Goal: Information Seeking & Learning: Learn about a topic

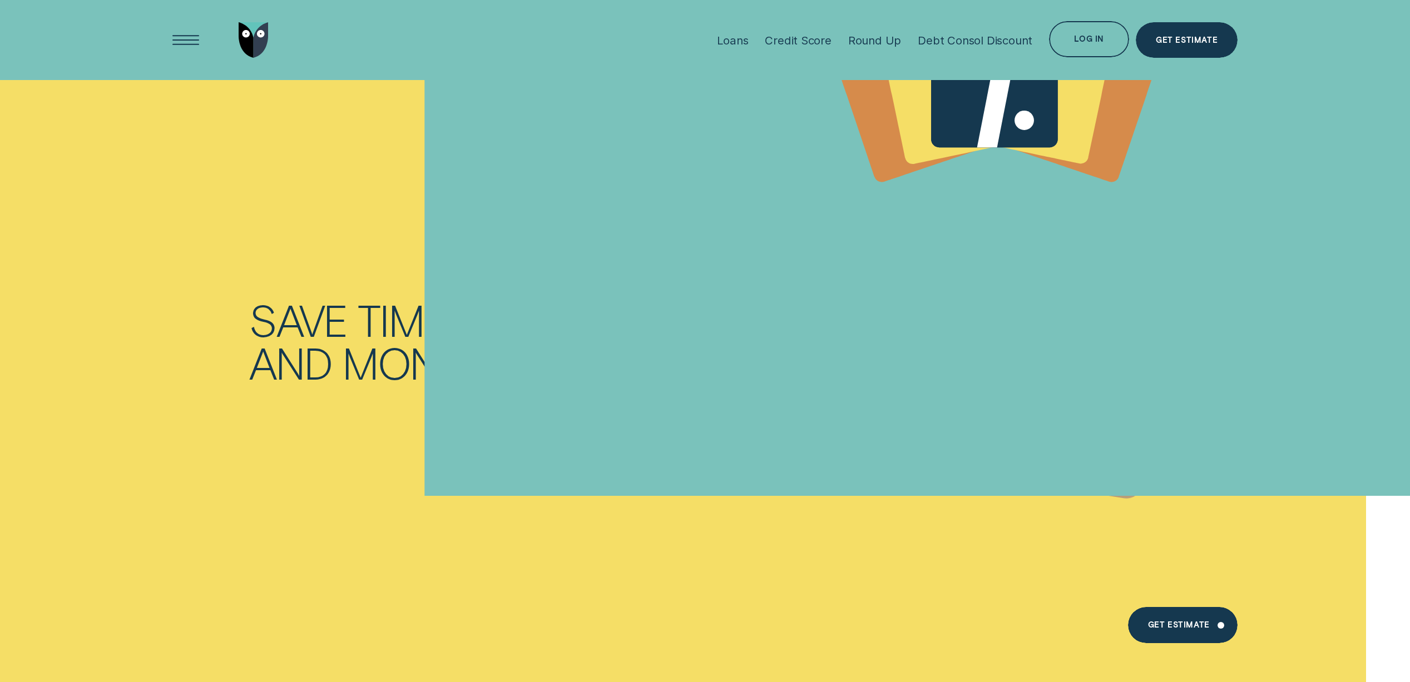
scroll to position [27, 0]
